Goal: Information Seeking & Learning: Learn about a topic

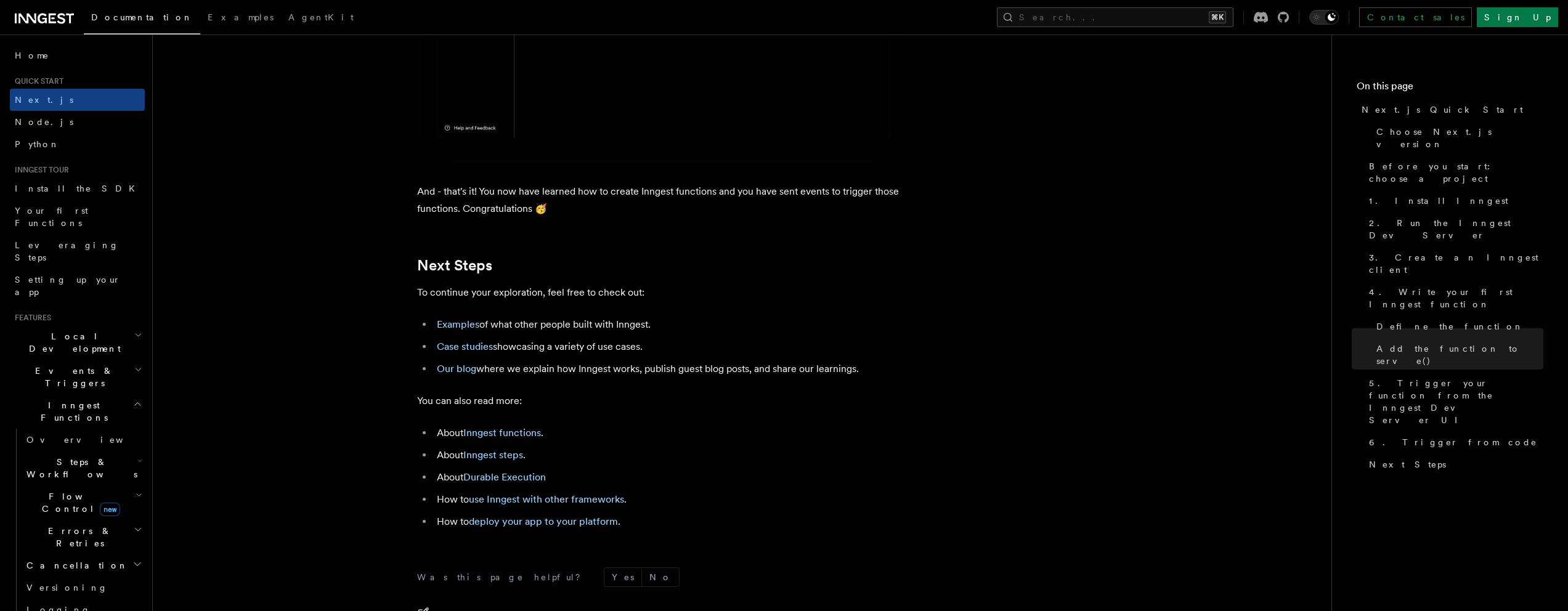
scroll to position [7687, 0]
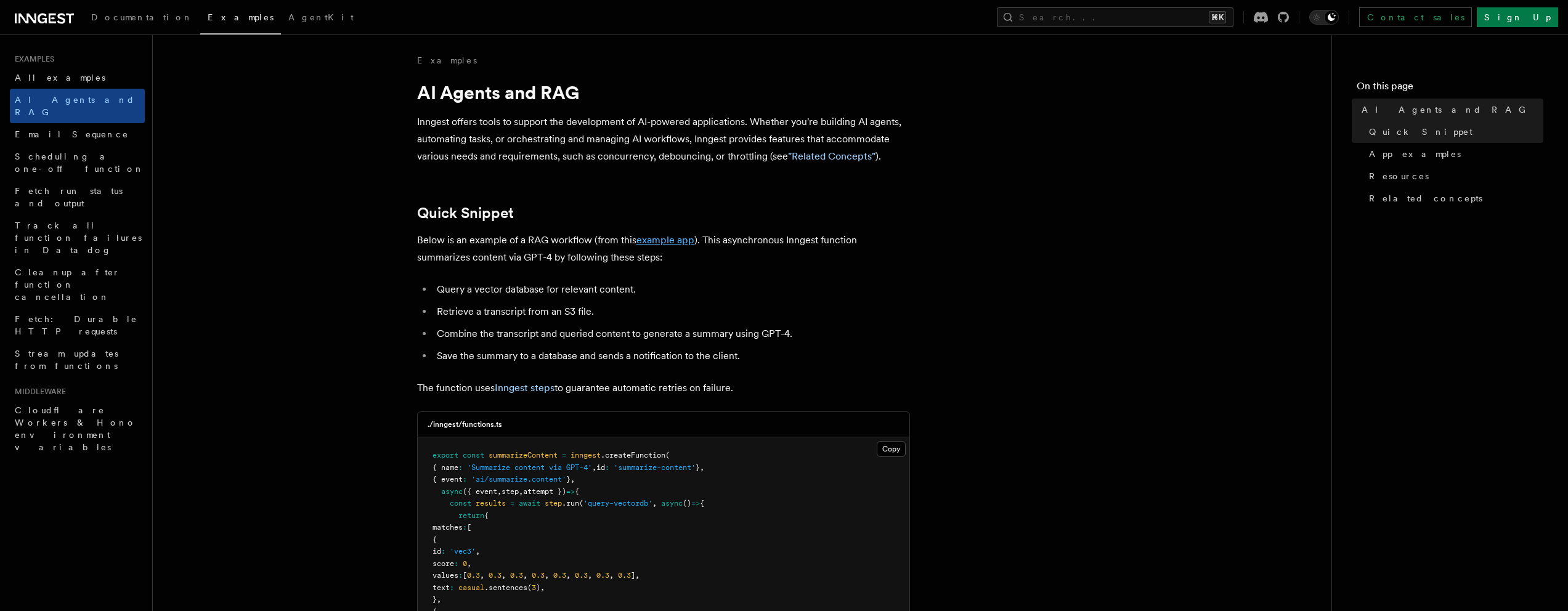
click at [670, 239] on link "example app" at bounding box center [665, 240] width 58 height 12
